Goal: Check status

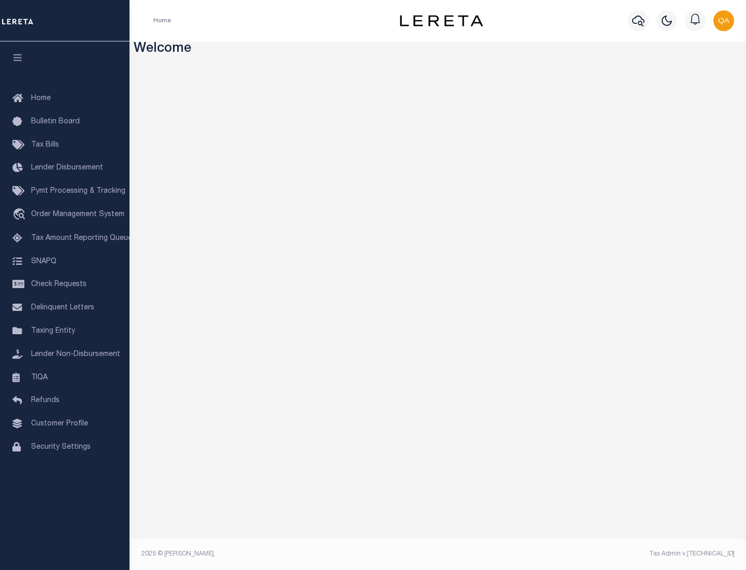
click at [65, 284] on span "Check Requests" at bounding box center [58, 284] width 55 height 7
select select "50"
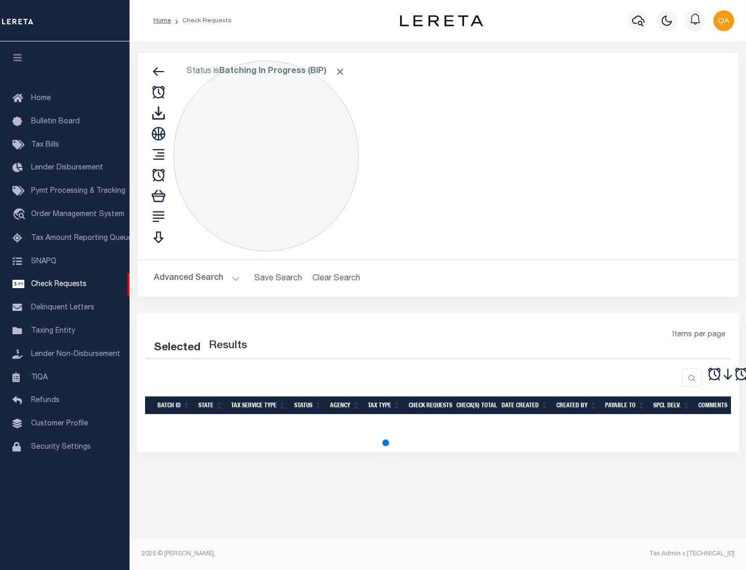
select select "50"
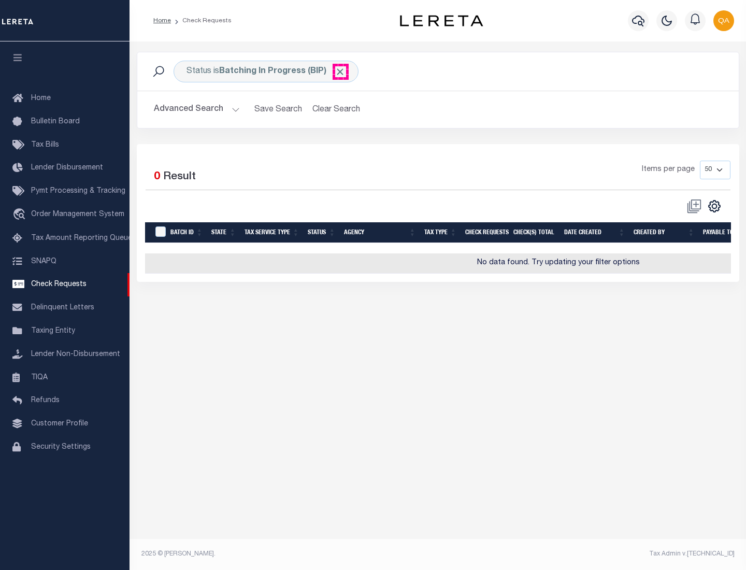
click at [340, 71] on span "Click to Remove" at bounding box center [340, 71] width 11 height 11
